Goal: Navigation & Orientation: Find specific page/section

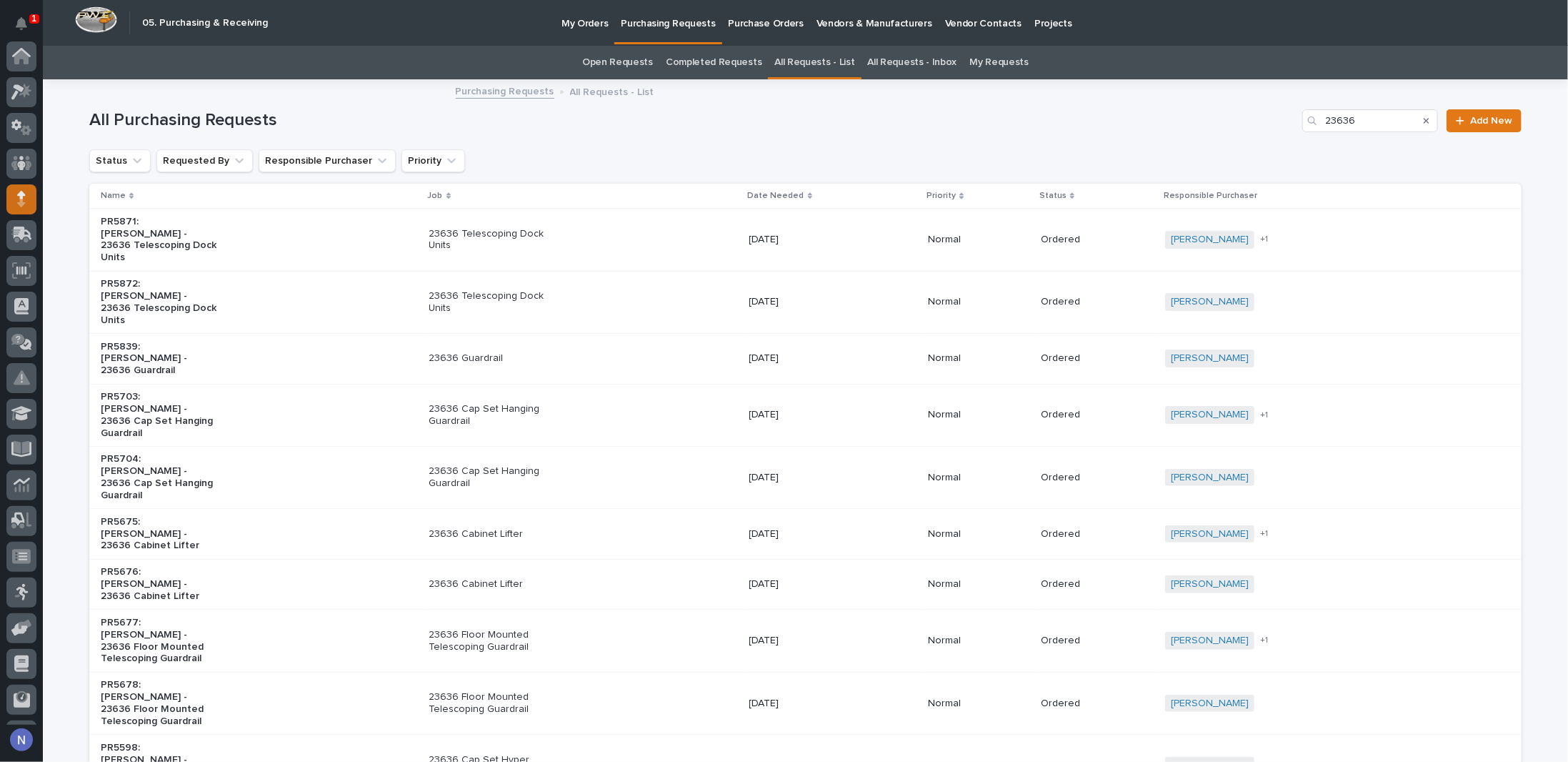
scroll to position [103, 0]
click at [24, 60] on icon at bounding box center [21, 60] width 8 height 14
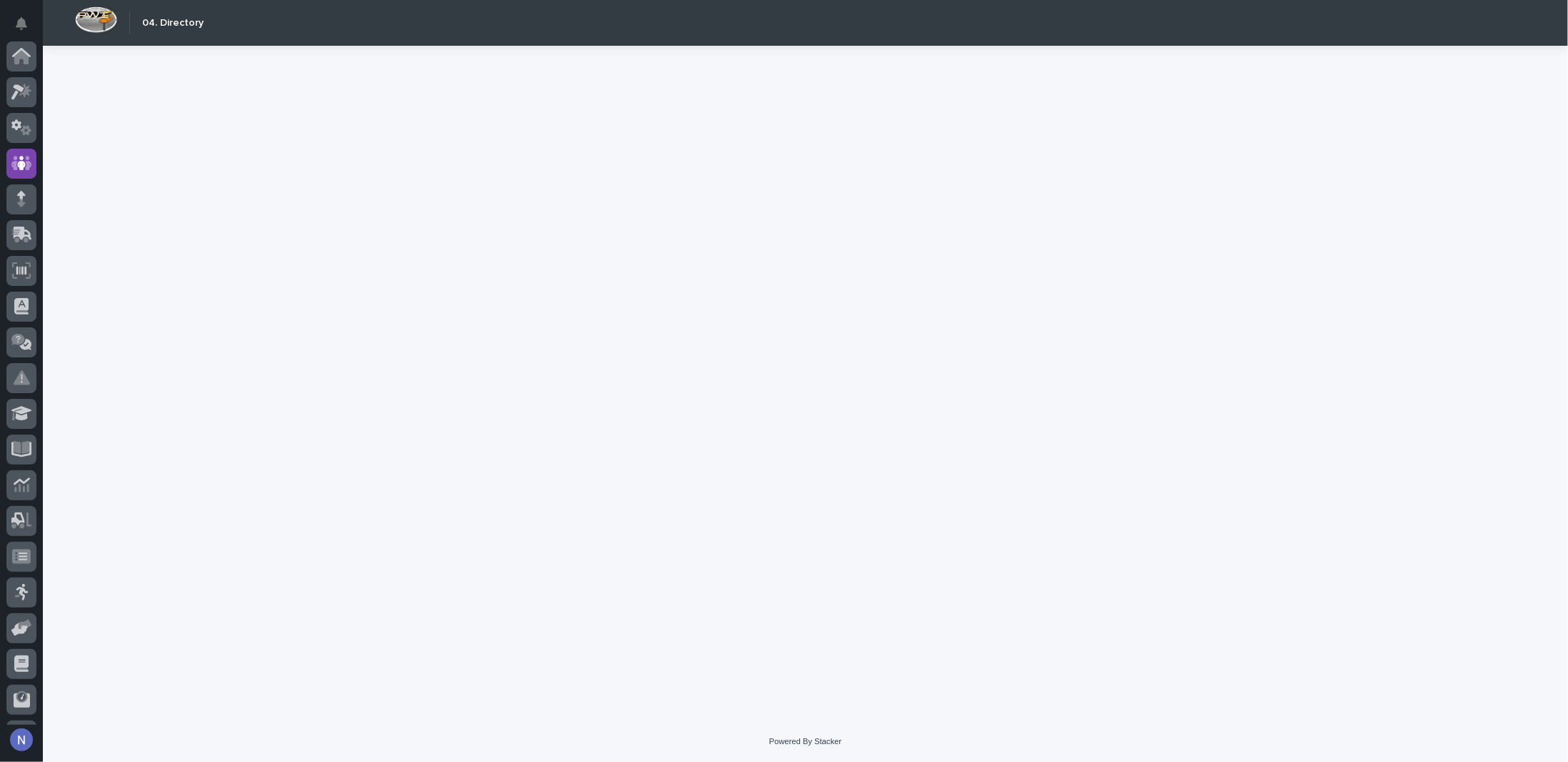
scroll to position [103, 0]
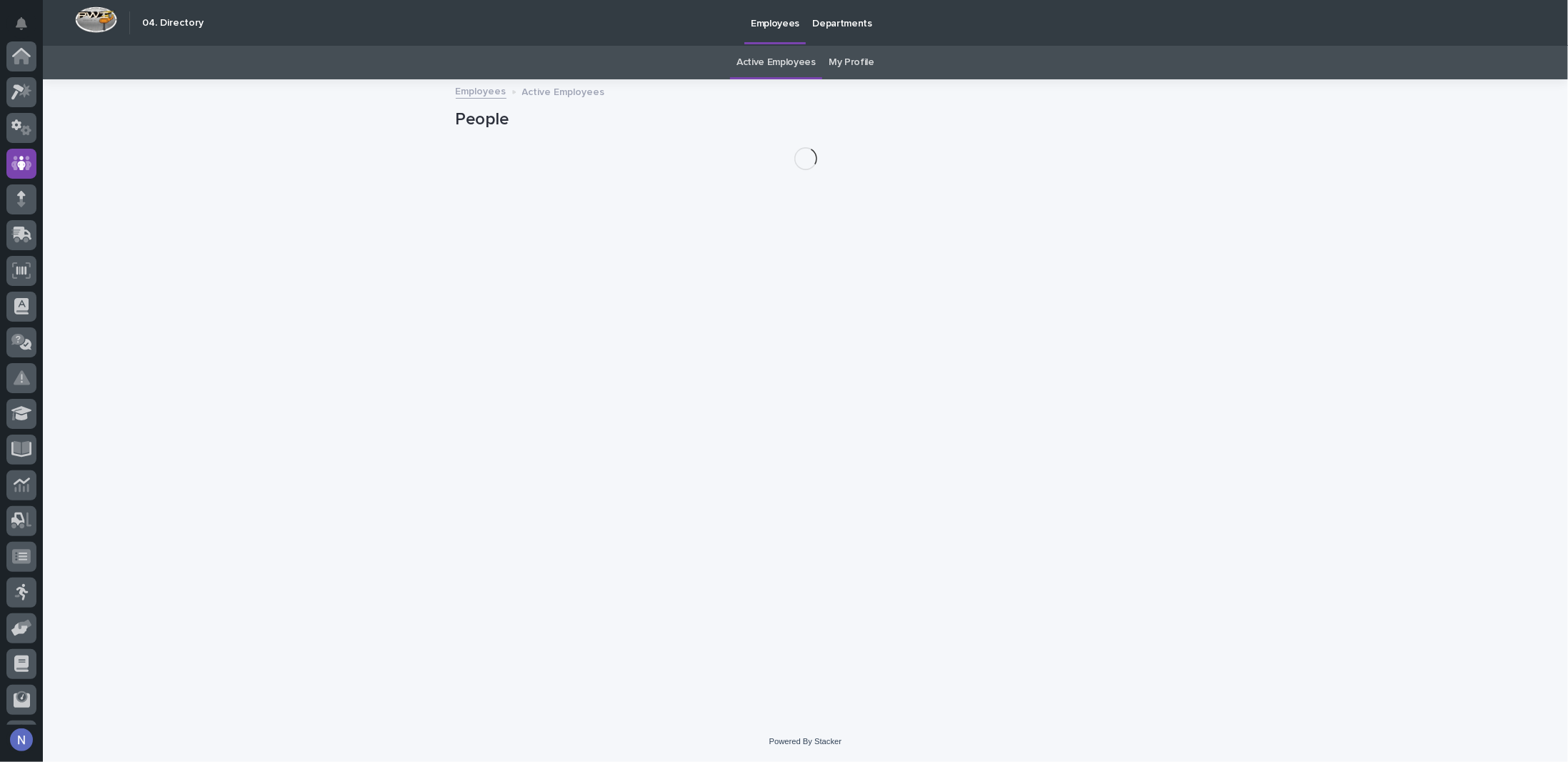
scroll to position [103, 0]
click at [24, 60] on icon at bounding box center [21, 60] width 8 height 14
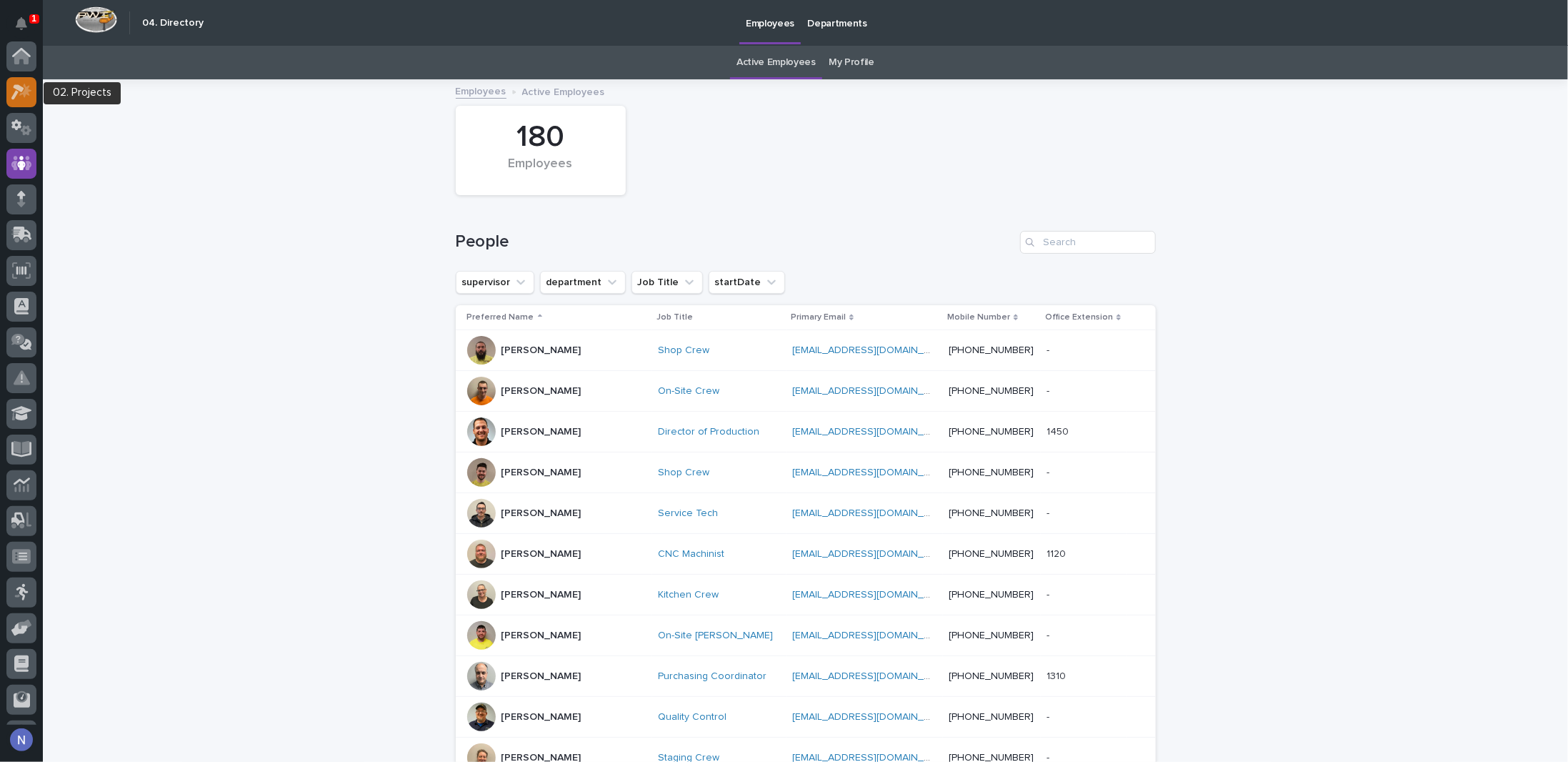
click at [27, 86] on icon at bounding box center [21, 92] width 20 height 17
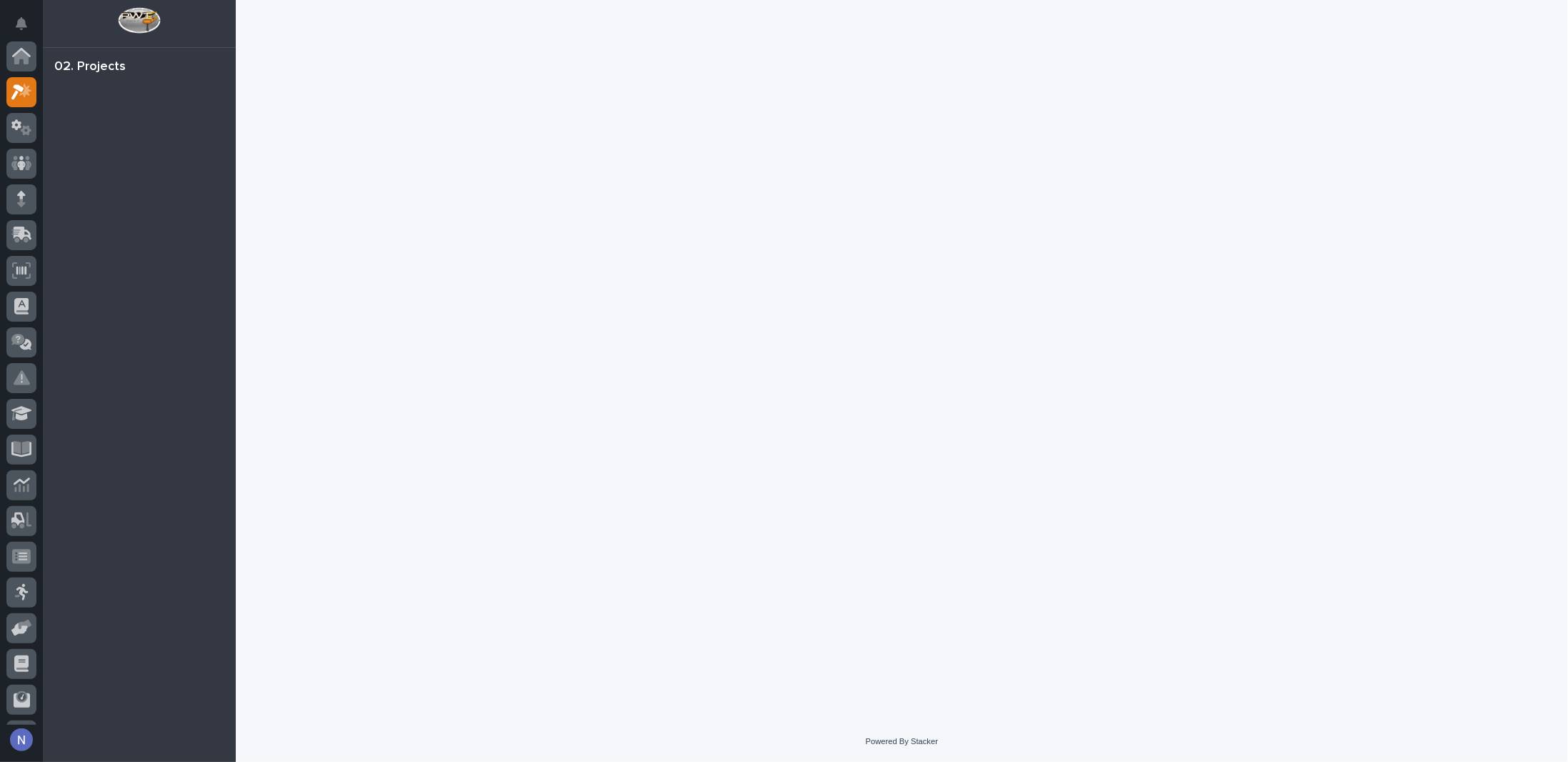
scroll to position [36, 0]
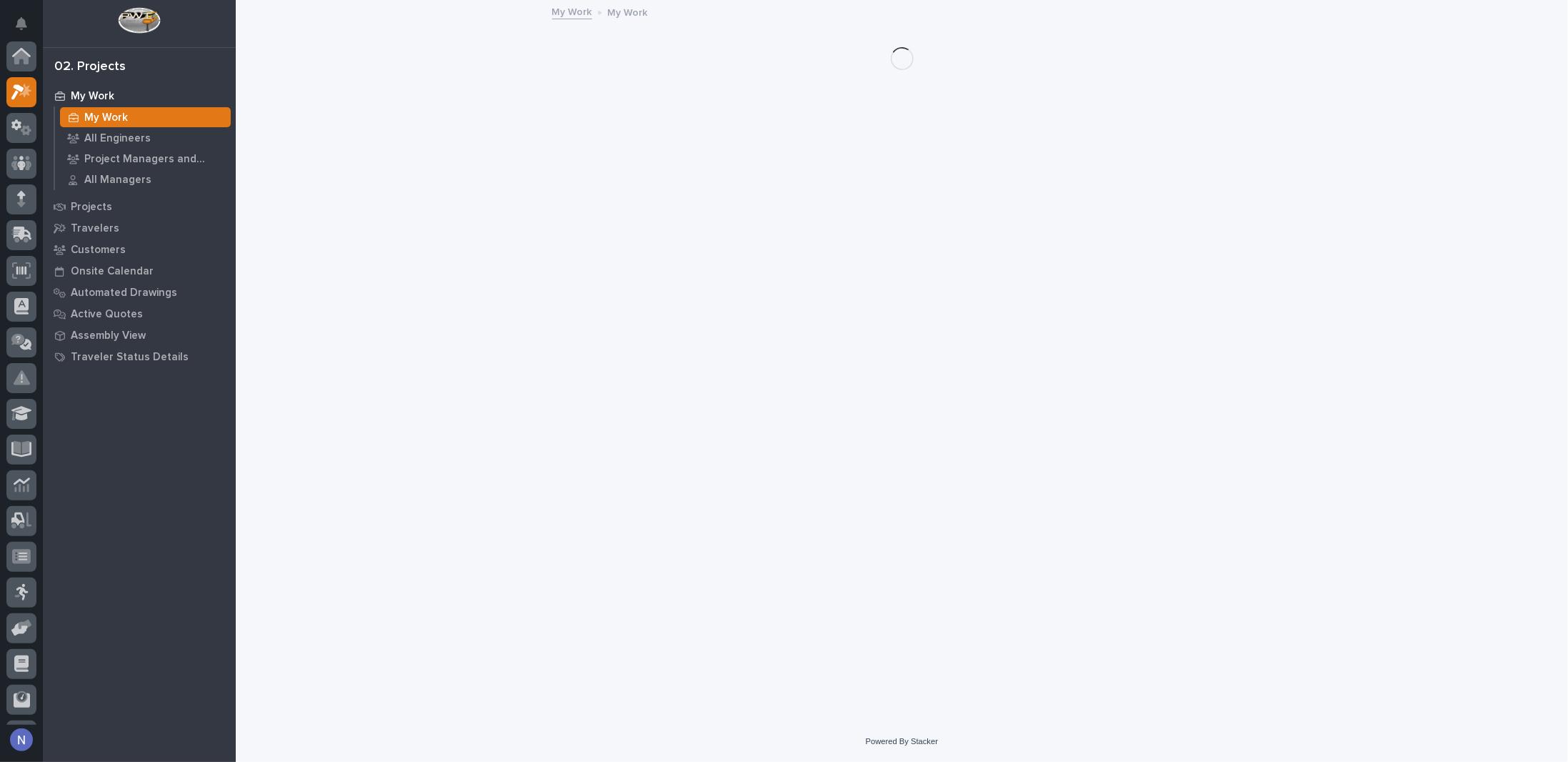
scroll to position [36, 0]
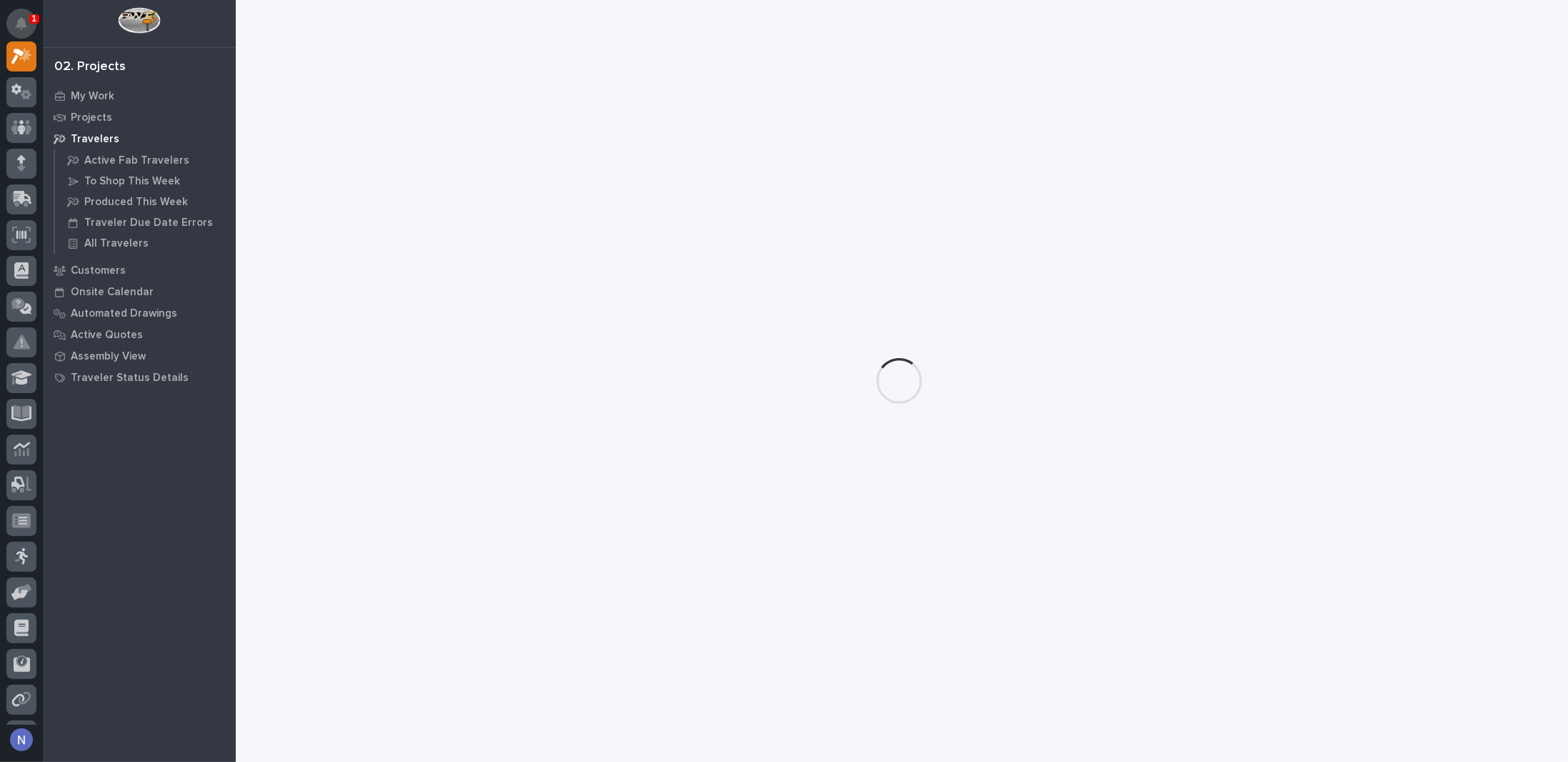
click at [26, 19] on icon "Notifications" at bounding box center [21, 23] width 11 height 13
click at [536, 114] on div "Loading... Saving… Loading... Saving…" at bounding box center [902, 343] width 1318 height 686
